Goal: Information Seeking & Learning: Learn about a topic

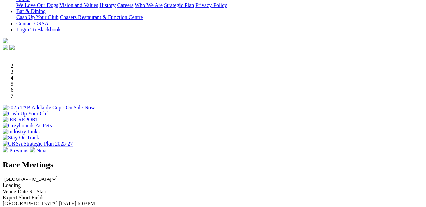
scroll to position [156, 0]
click at [57, 176] on select "South Australia New South Wales Northern Territory Queensland Tasmania Victoria…" at bounding box center [30, 179] width 54 height 6
select select "WA"
click at [57, 176] on select "South Australia New South Wales Northern Territory Queensland Tasmania Victoria…" at bounding box center [30, 179] width 54 height 6
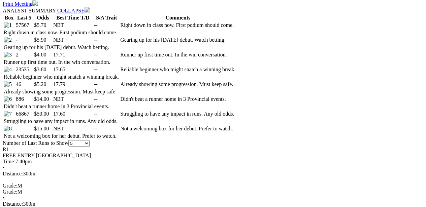
scroll to position [345, 0]
select select "10"
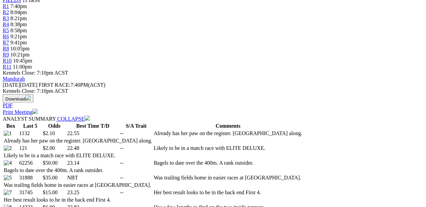
scroll to position [269, 0]
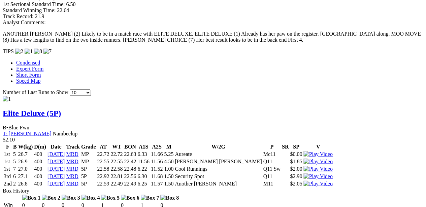
scroll to position [573, 0]
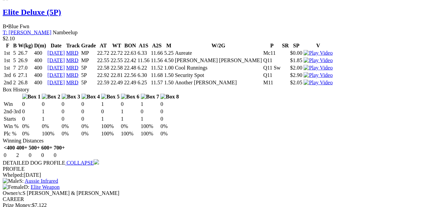
scroll to position [707, 0]
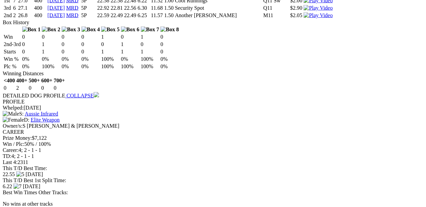
scroll to position [808, 0]
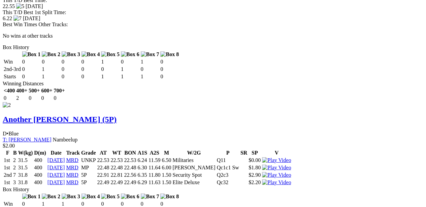
scroll to position [943, 0]
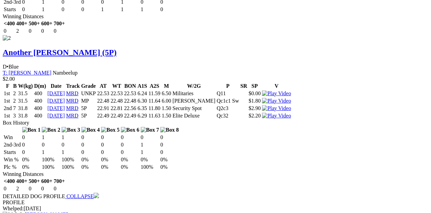
drag, startPoint x: 288, startPoint y: 20, endPoint x: 290, endPoint y: 27, distance: 7.4
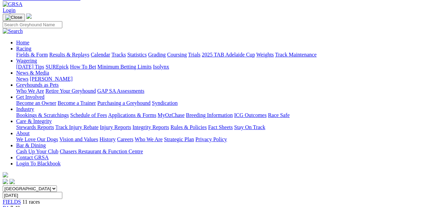
scroll to position [0, 0]
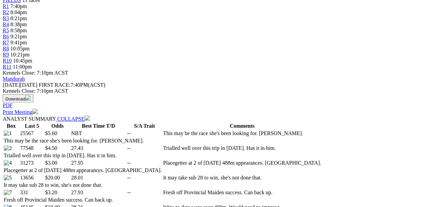
scroll to position [303, 0]
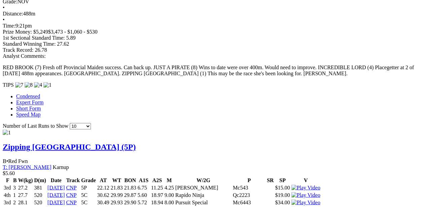
scroll to position [472, 0]
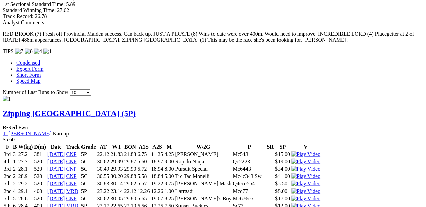
scroll to position [606, 0]
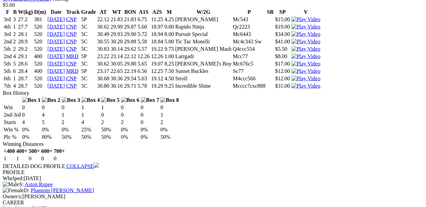
scroll to position [741, 0]
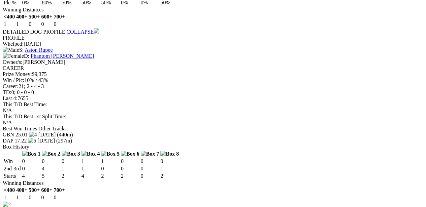
scroll to position [876, 0]
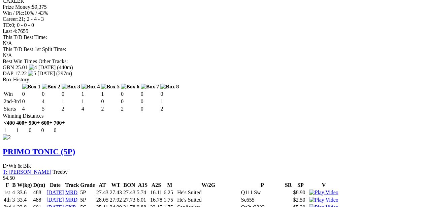
scroll to position [977, 0]
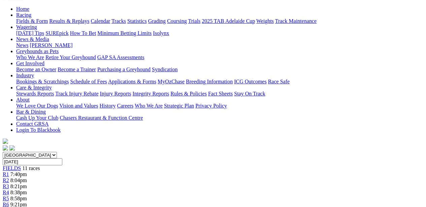
scroll to position [0, 0]
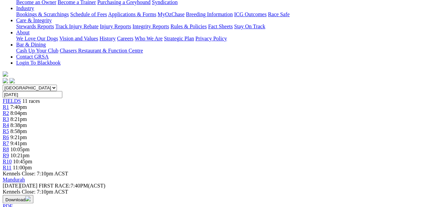
scroll to position [67, 0]
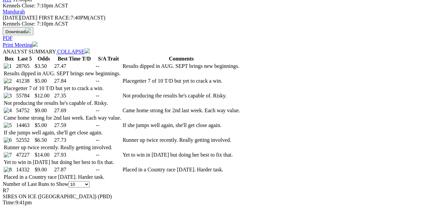
scroll to position [370, 0]
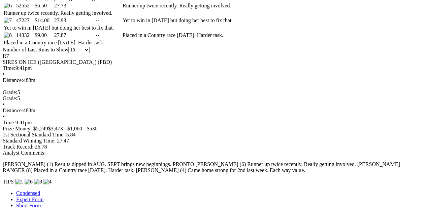
scroll to position [472, 0]
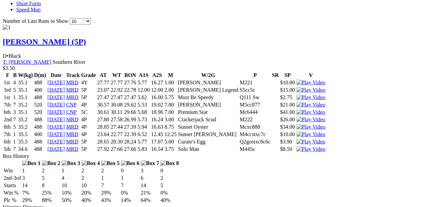
scroll to position [606, 0]
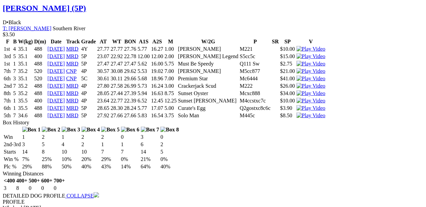
scroll to position [741, 0]
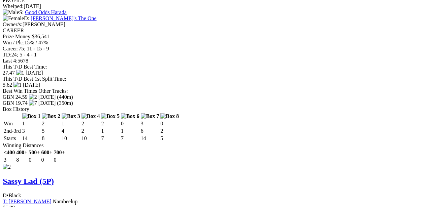
scroll to position [909, 0]
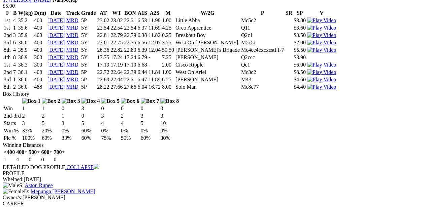
scroll to position [1044, 0]
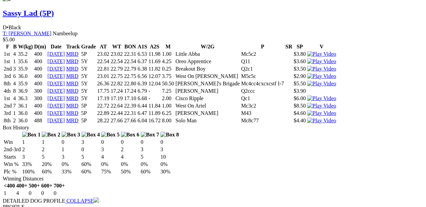
scroll to position [1179, 0]
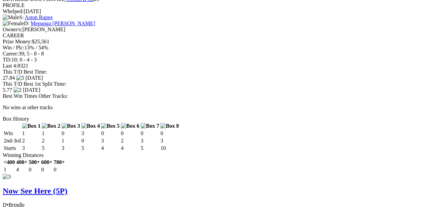
scroll to position [1280, 0]
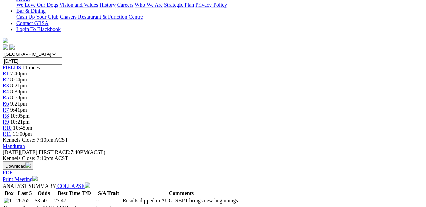
scroll to position [34, 0]
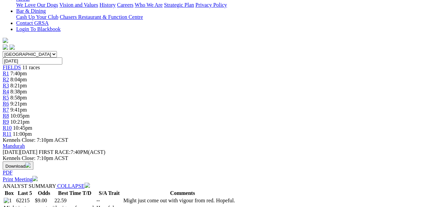
scroll to position [370, 0]
